Goal: Transaction & Acquisition: Purchase product/service

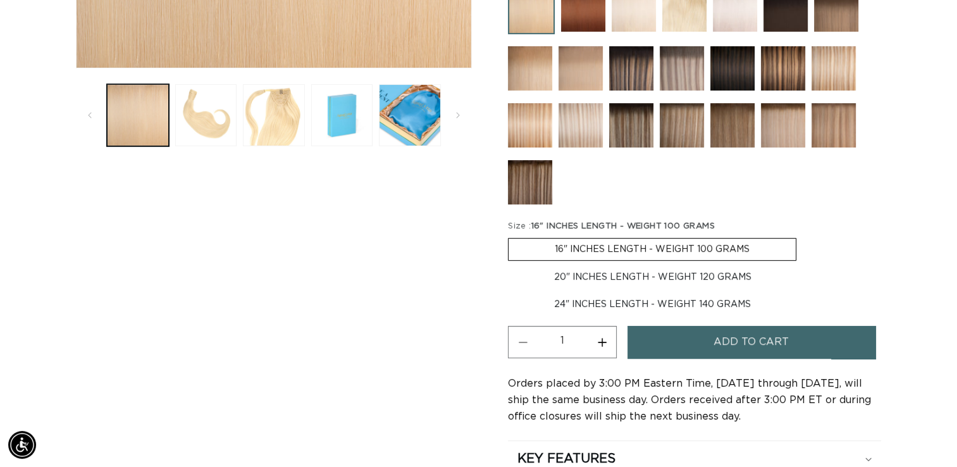
scroll to position [0, 867]
click at [835, 126] on img at bounding box center [834, 125] width 44 height 44
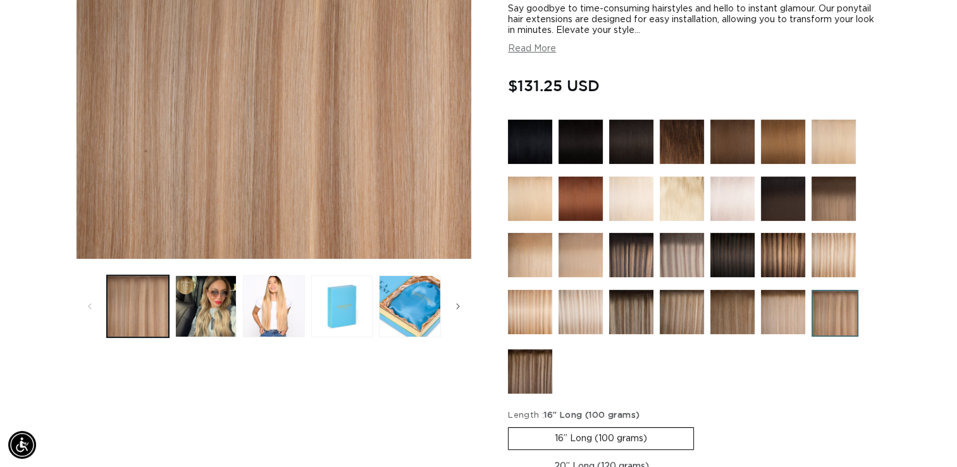
scroll to position [0, 1734]
click at [828, 268] on img at bounding box center [834, 255] width 44 height 44
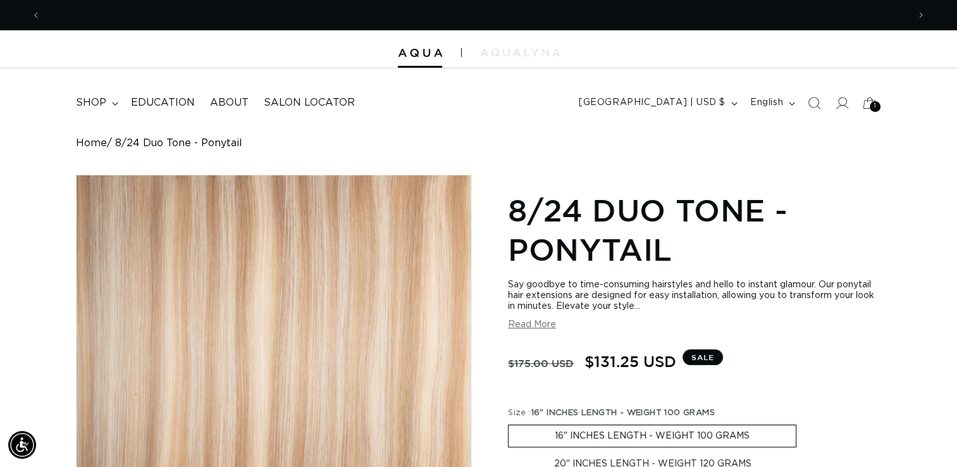
scroll to position [0, 1734]
